Goal: Task Accomplishment & Management: Complete application form

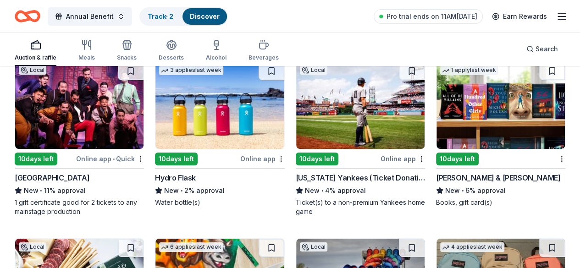
scroll to position [4983, 0]
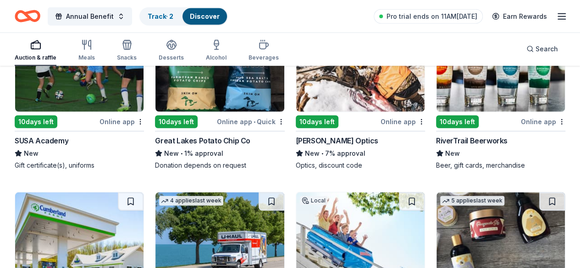
scroll to position [4616, 0]
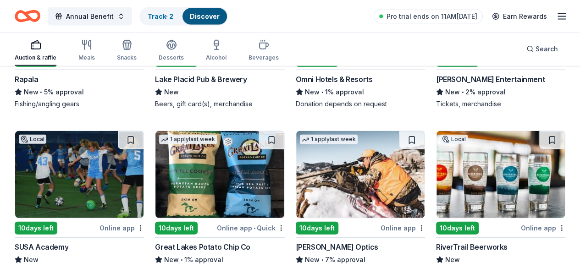
scroll to position [4478, 0]
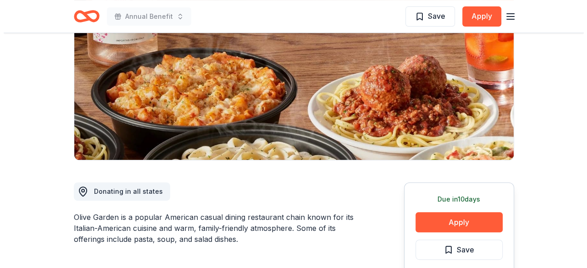
scroll to position [138, 0]
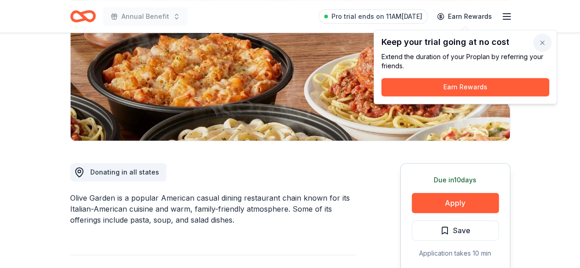
click at [549, 44] on button "button" at bounding box center [542, 42] width 18 height 18
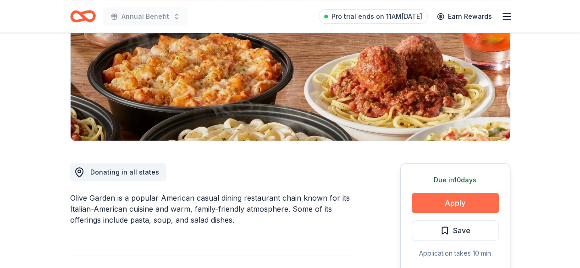
click at [452, 202] on button "Apply" at bounding box center [455, 203] width 87 height 20
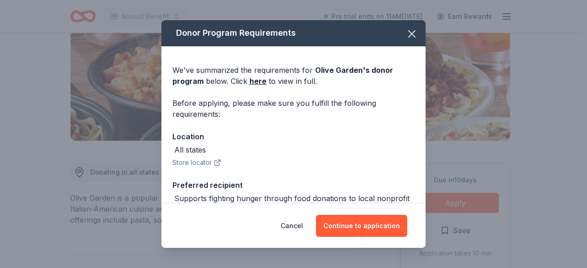
scroll to position [59, 0]
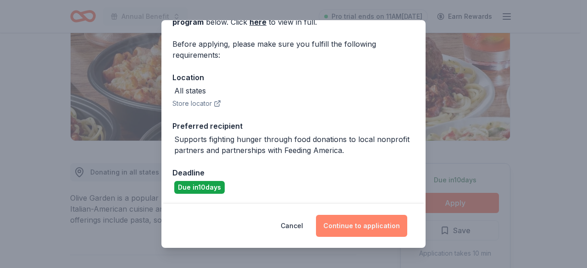
click at [360, 220] on button "Continue to application" at bounding box center [361, 226] width 91 height 22
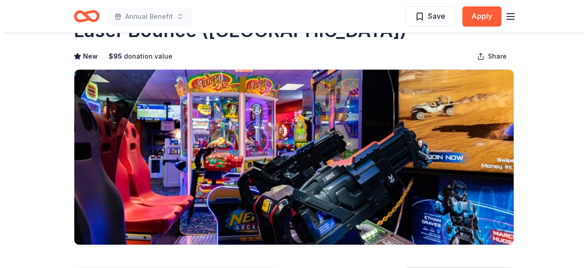
scroll to position [138, 0]
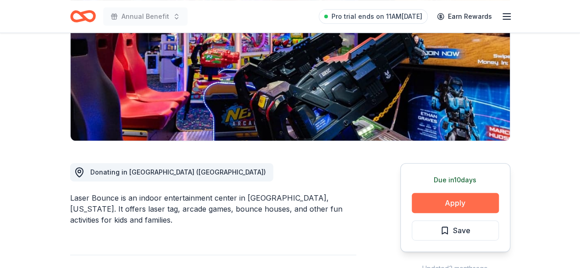
click at [426, 209] on button "Apply" at bounding box center [455, 203] width 87 height 20
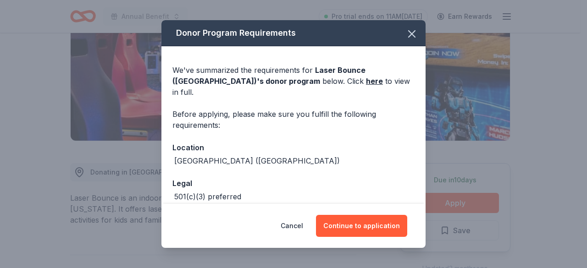
scroll to position [35, 0]
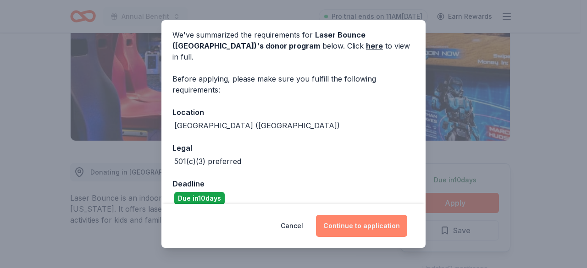
click at [367, 222] on button "Continue to application" at bounding box center [361, 226] width 91 height 22
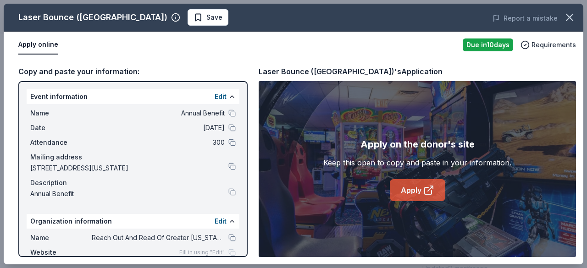
click at [414, 188] on link "Apply" at bounding box center [417, 190] width 55 height 22
